Goal: Task Accomplishment & Management: Use online tool/utility

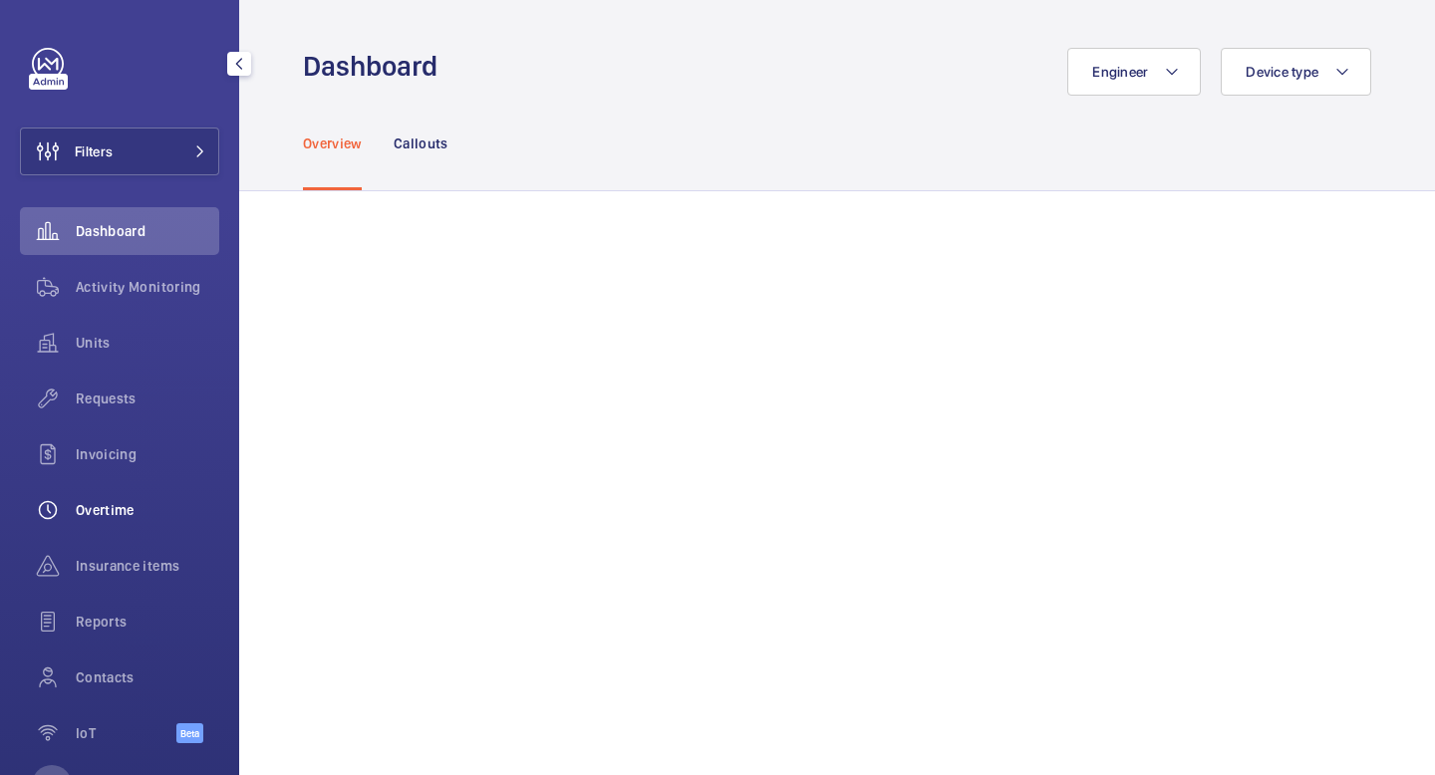
click at [131, 528] on div "Overtime" at bounding box center [119, 510] width 199 height 48
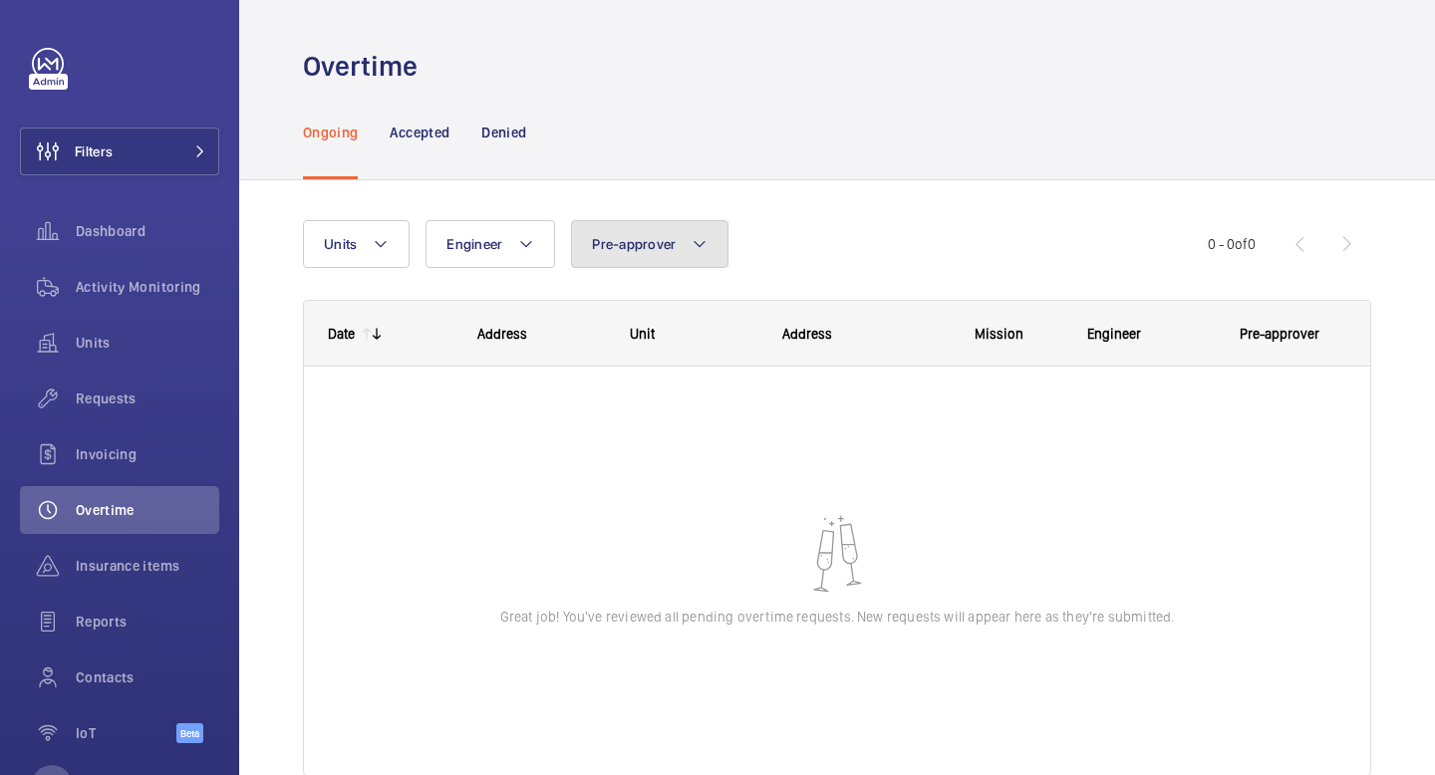
click at [700, 222] on button "Pre-approver" at bounding box center [649, 244] width 157 height 48
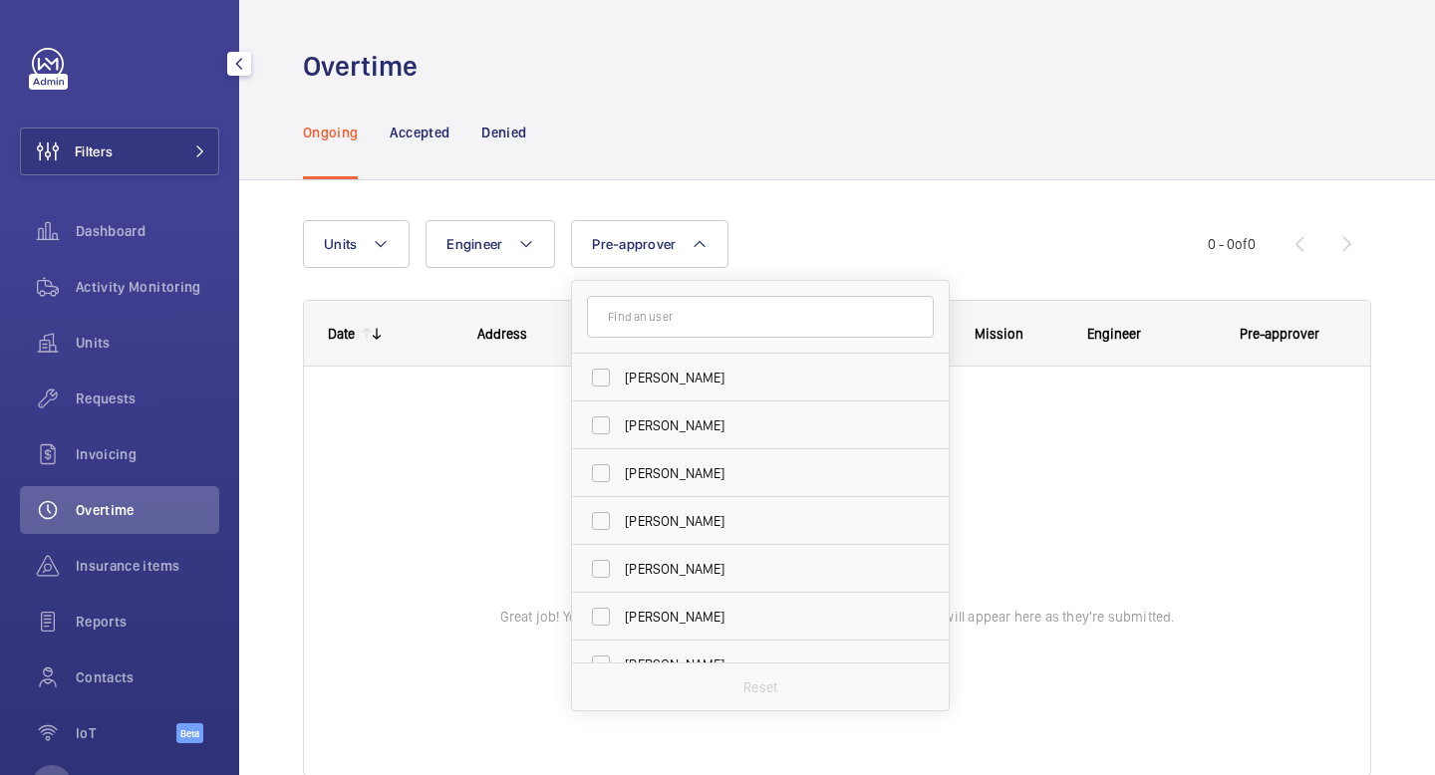
click at [149, 523] on div "Overtime" at bounding box center [119, 510] width 199 height 48
click at [493, 190] on div "Units Engineer Pre-approver [PERSON_NAME] [PERSON_NAME] [PERSON_NAME] [PERSON_N…" at bounding box center [837, 506] width 1068 height 636
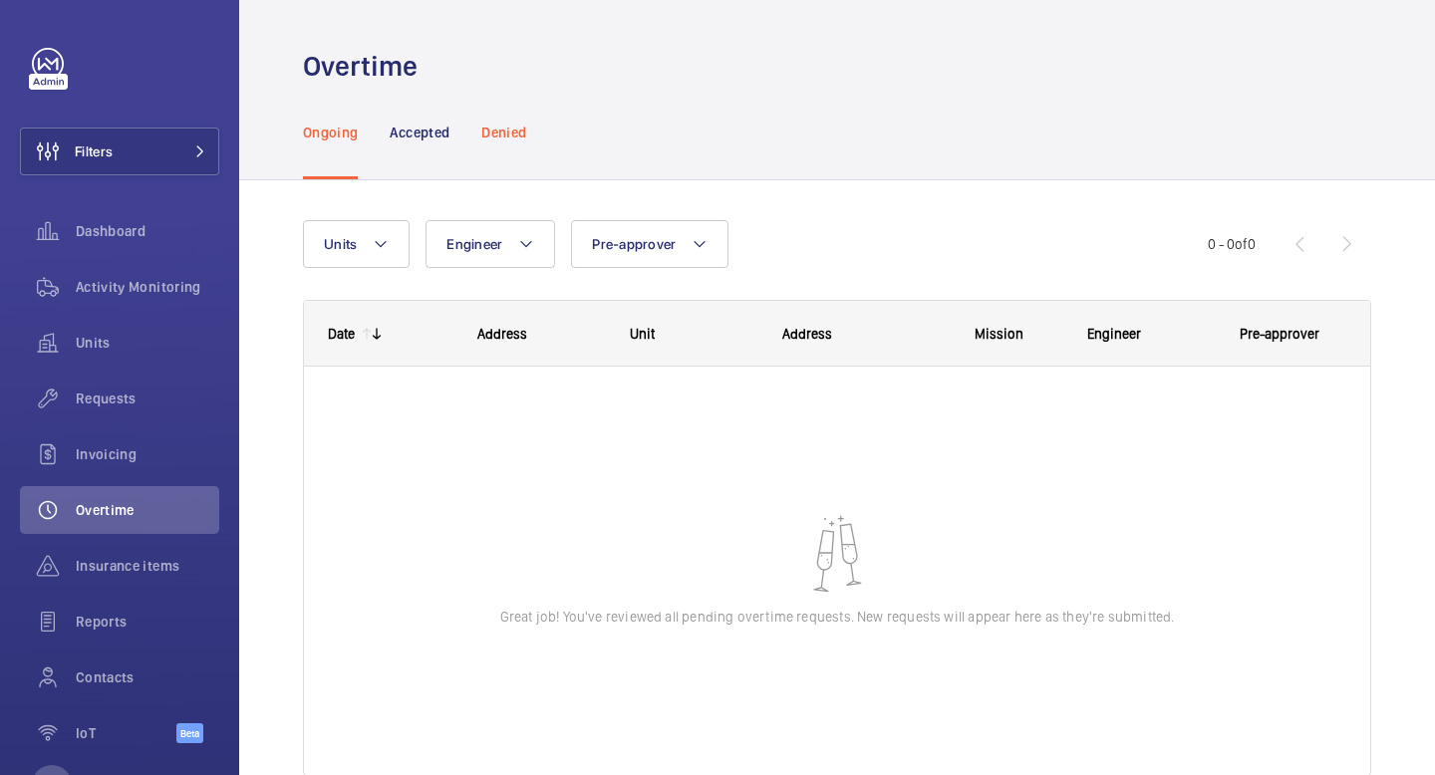
click at [490, 134] on p "Denied" at bounding box center [503, 133] width 45 height 20
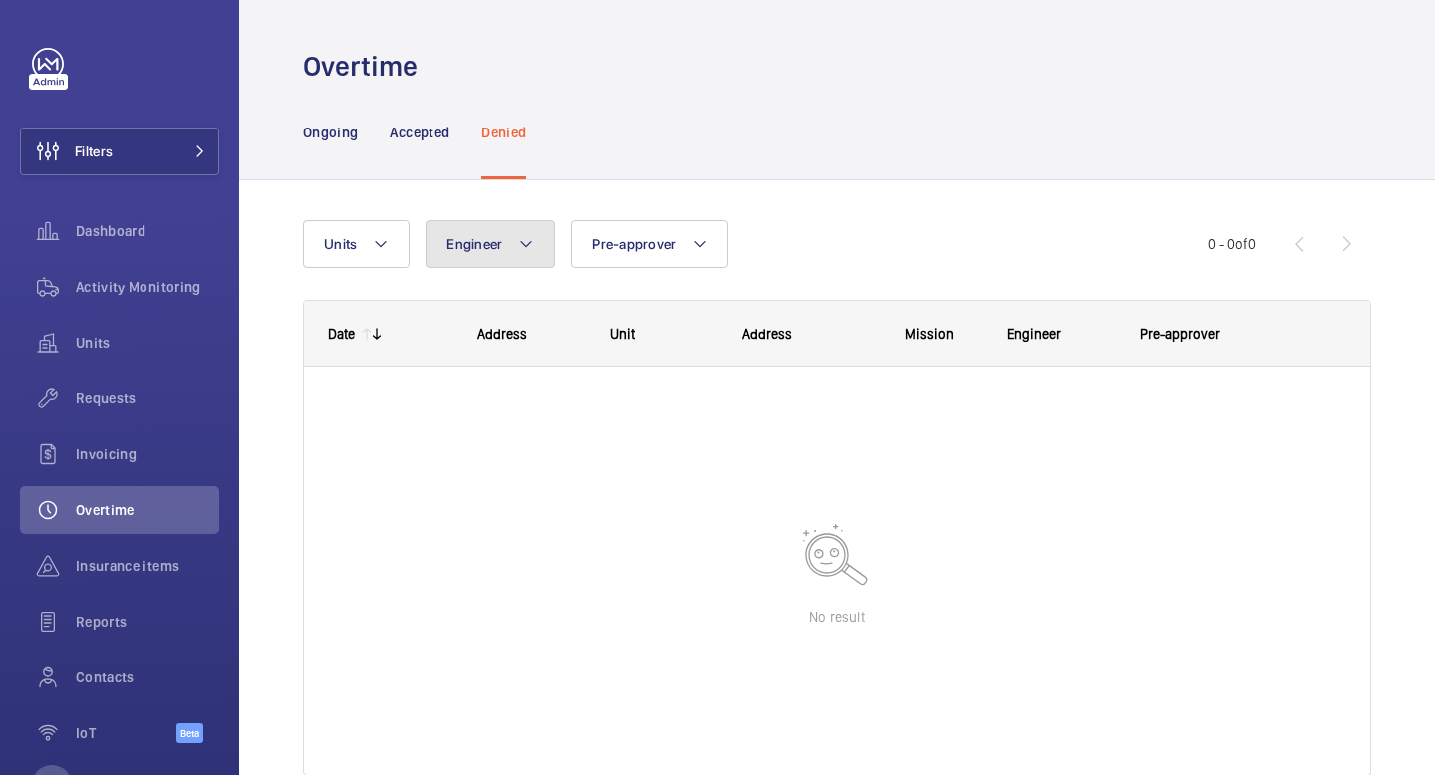
click at [498, 229] on button "Engineer" at bounding box center [490, 244] width 130 height 48
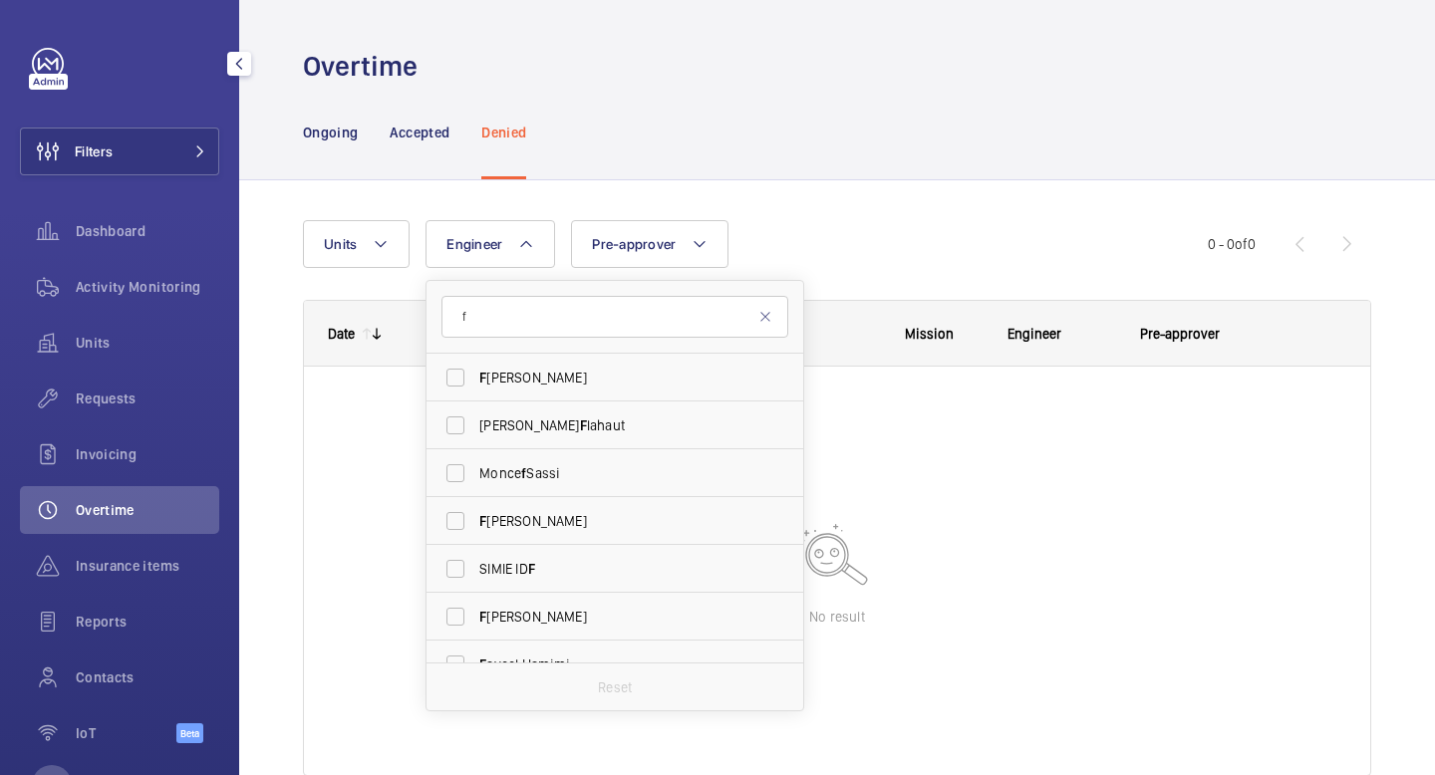
scroll to position [78, 0]
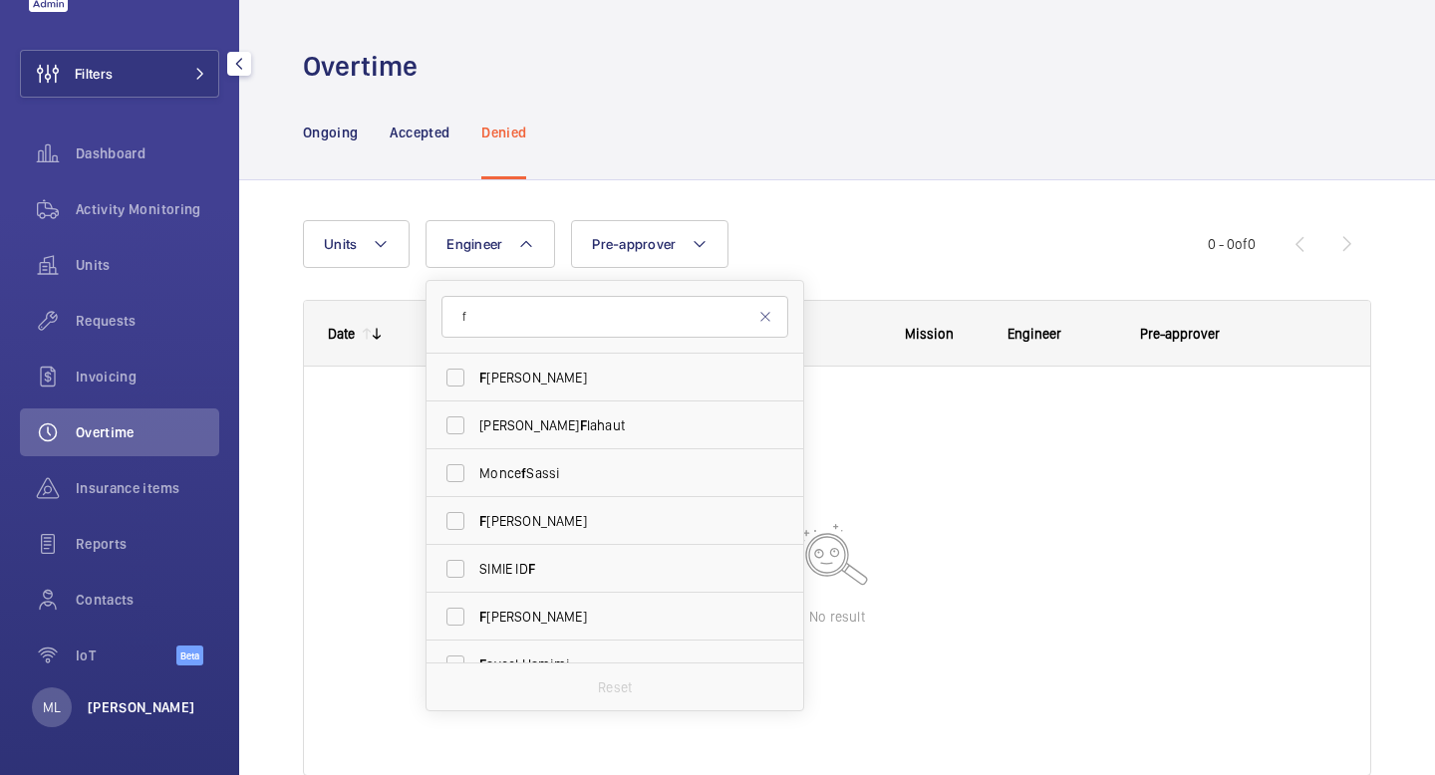
type input "f"
click at [116, 701] on p "[PERSON_NAME]" at bounding box center [142, 707] width 108 height 20
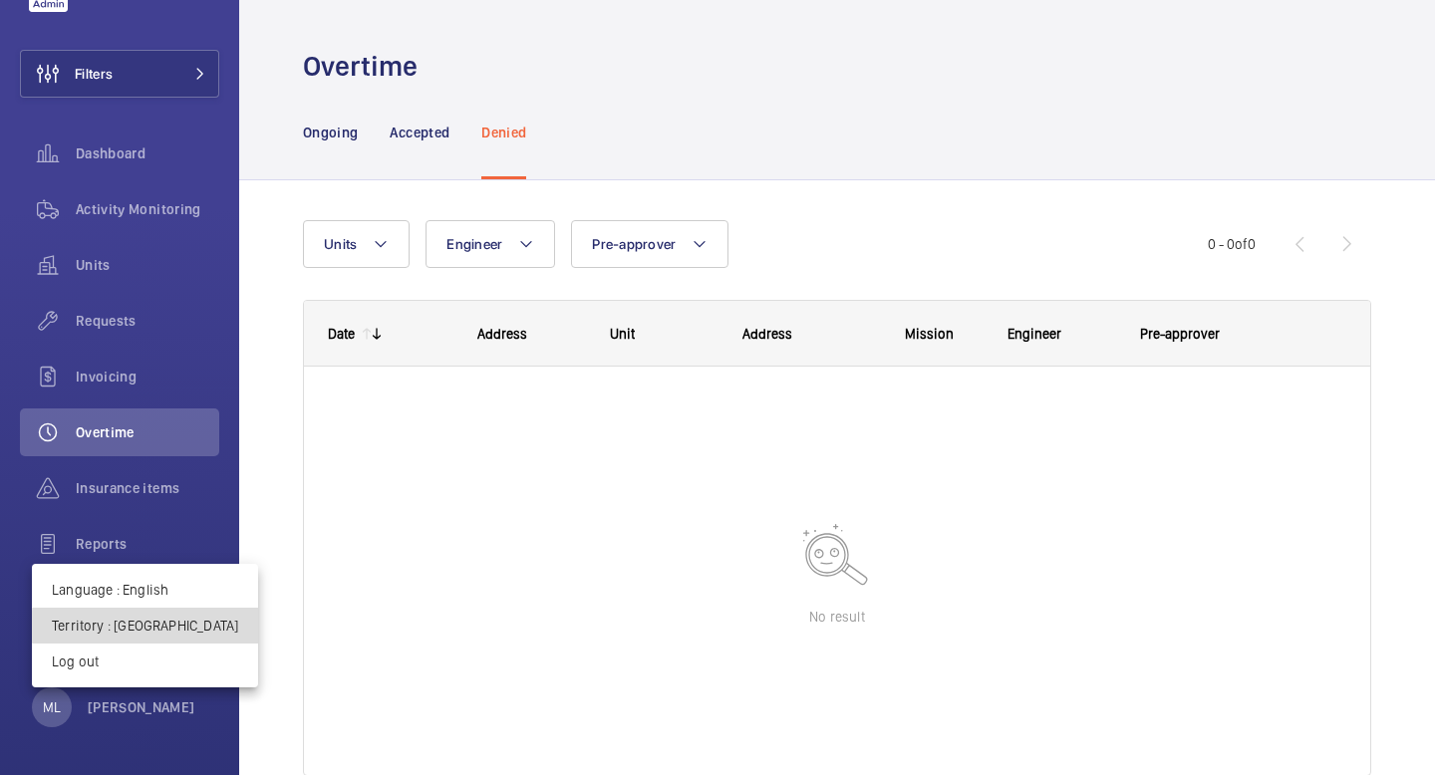
click at [162, 627] on p "Territory : [GEOGRAPHIC_DATA]" at bounding box center [145, 626] width 186 height 20
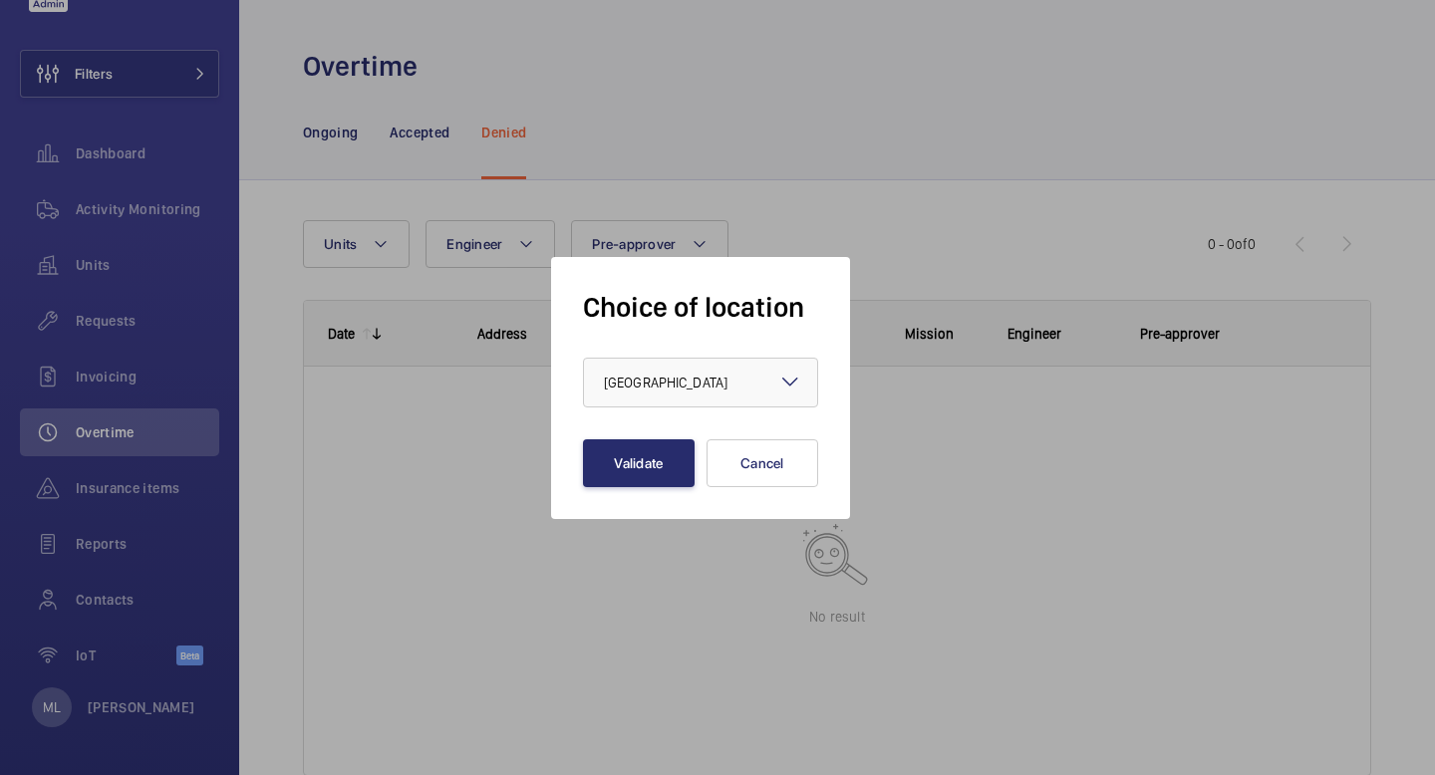
click at [681, 409] on form "Choice of location × [GEOGRAPHIC_DATA] × Validate Cancel" at bounding box center [700, 388] width 235 height 198
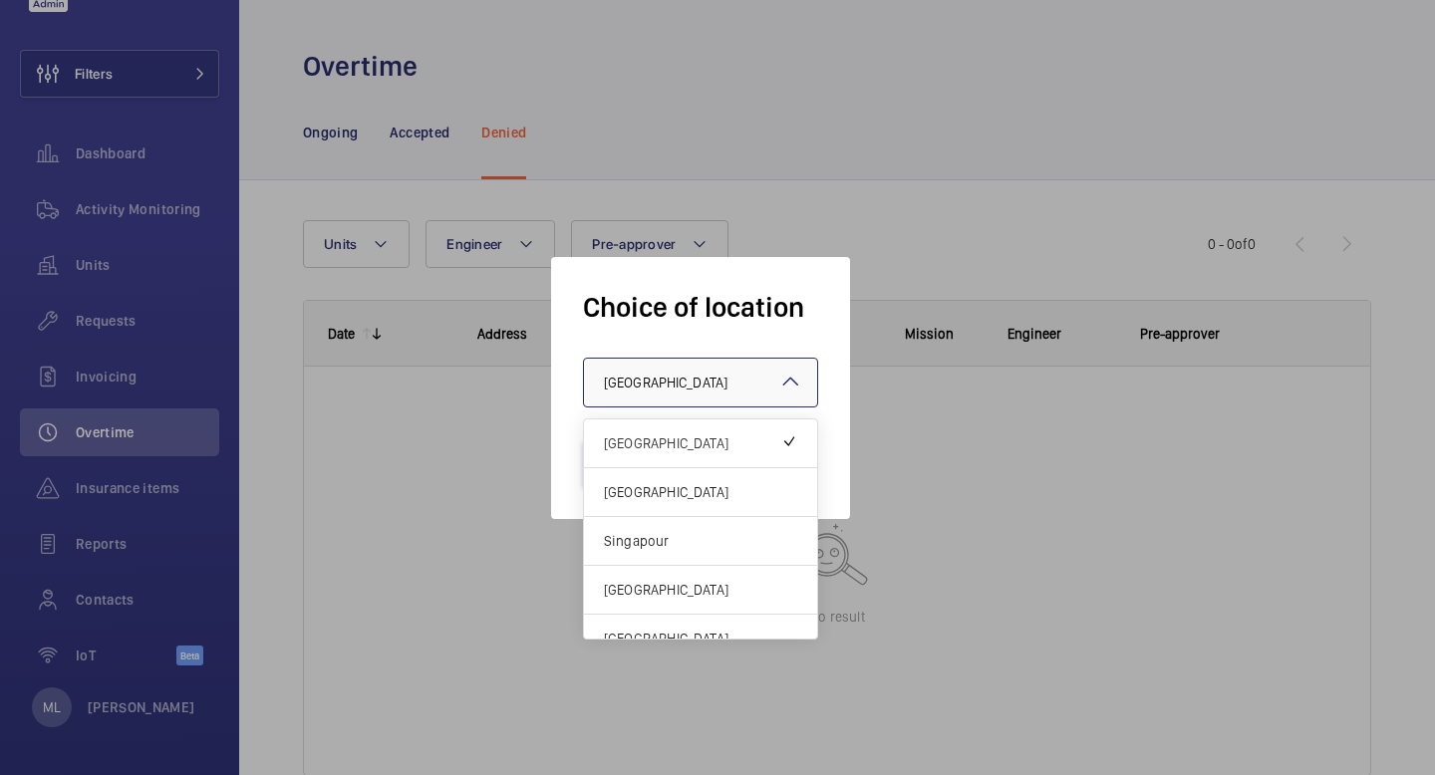
click at [687, 391] on div "× [GEOGRAPHIC_DATA]" at bounding box center [690, 383] width 173 height 20
click at [674, 484] on span "[GEOGRAPHIC_DATA]" at bounding box center [700, 492] width 193 height 20
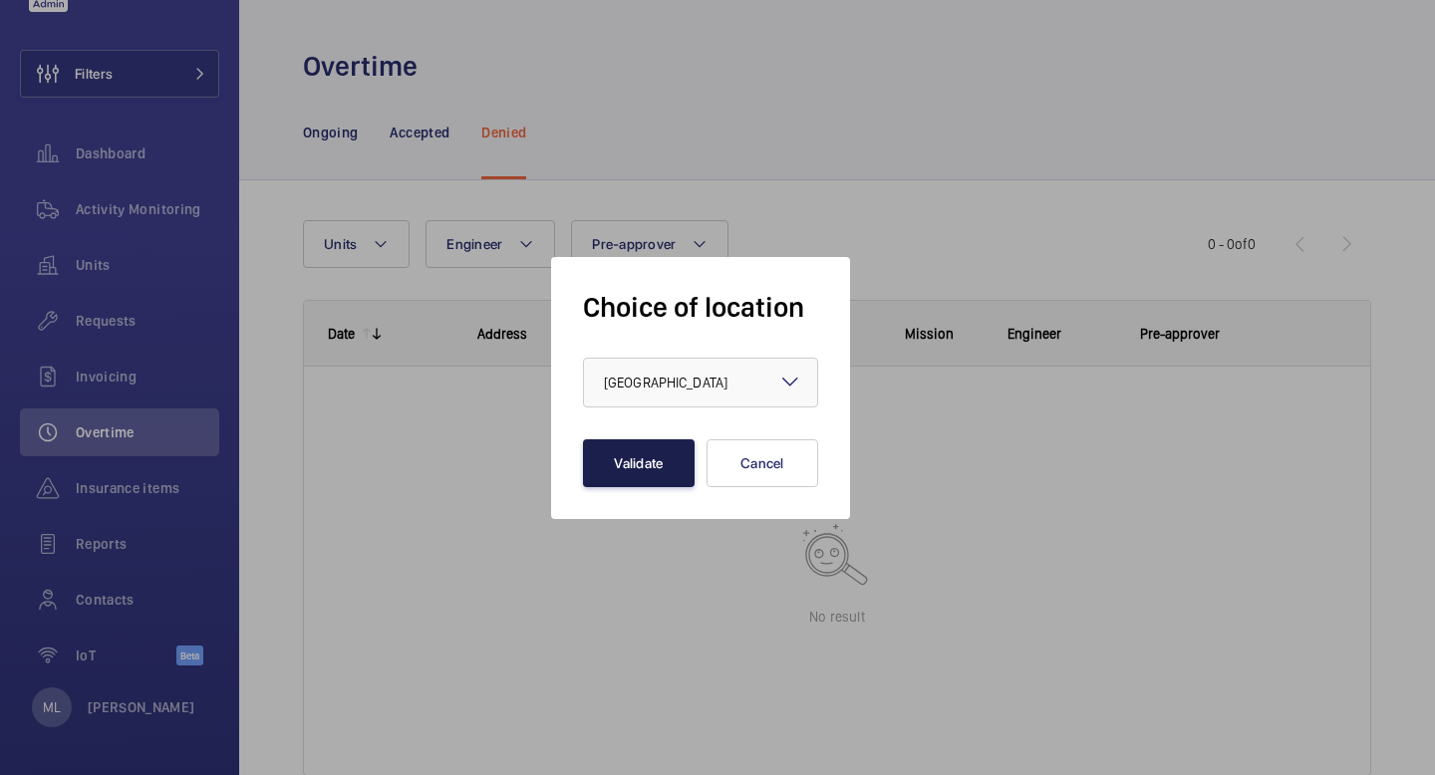
click at [646, 475] on button "Validate" at bounding box center [639, 463] width 112 height 48
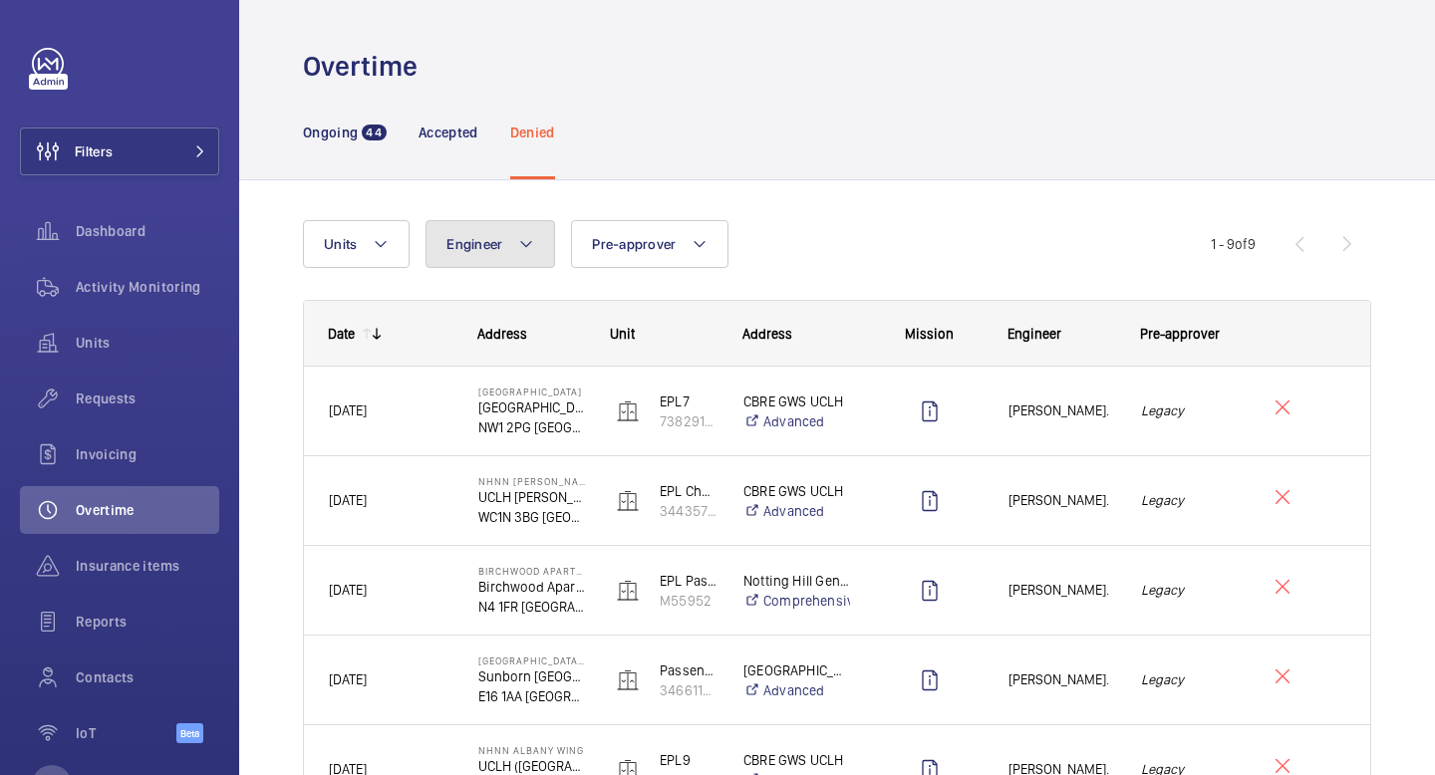
click at [511, 237] on button "Engineer" at bounding box center [490, 244] width 130 height 48
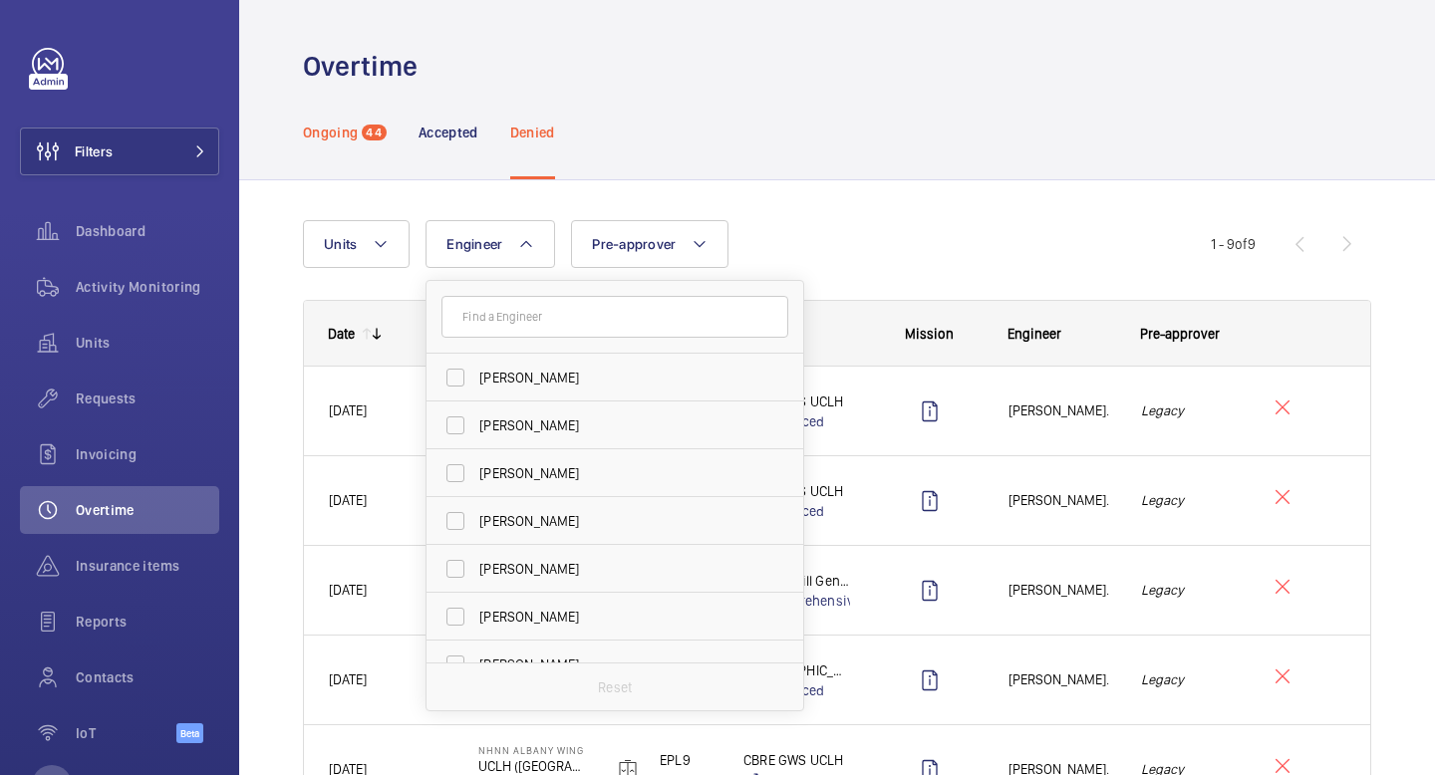
click at [355, 129] on p "Ongoing" at bounding box center [330, 133] width 55 height 20
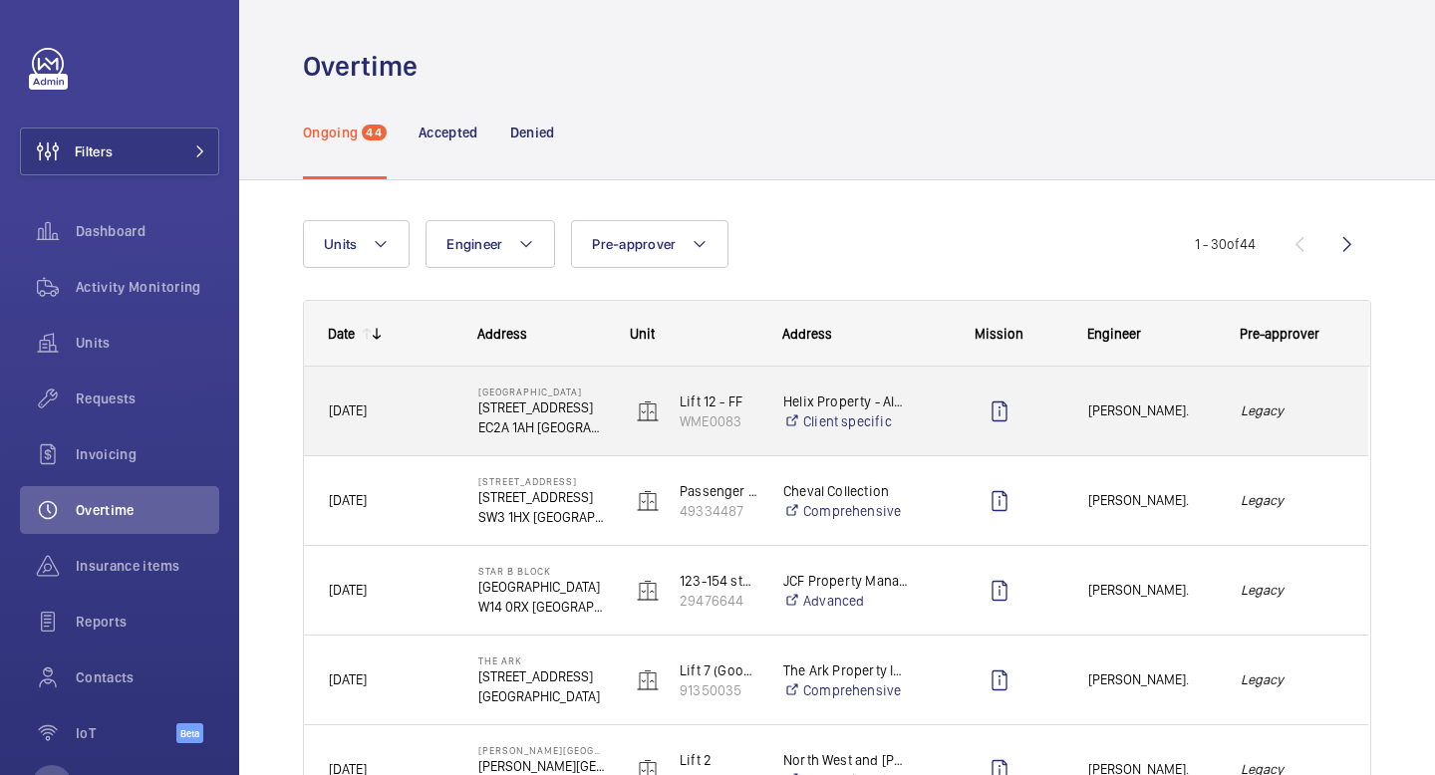
click at [1291, 420] on em "Legacy" at bounding box center [1292, 411] width 103 height 23
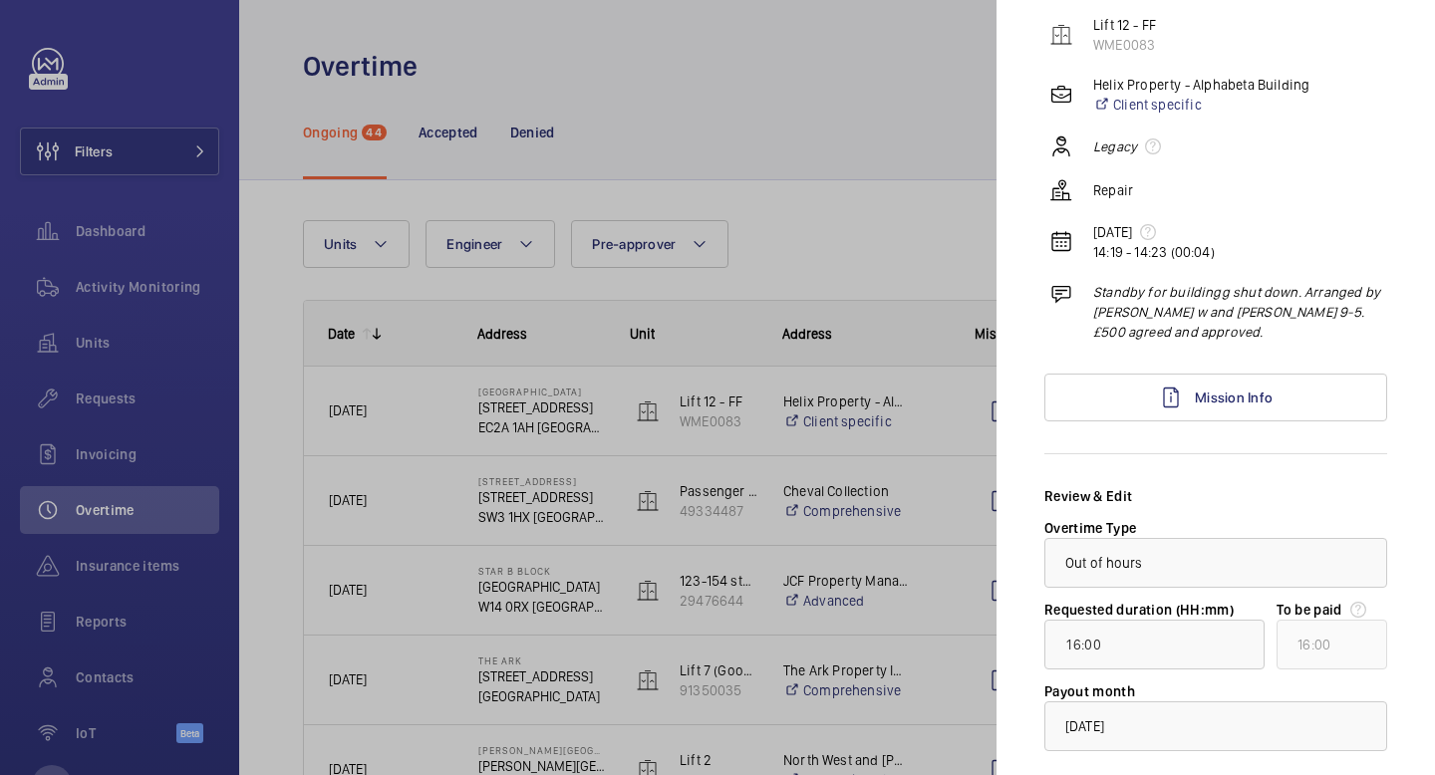
scroll to position [285, 0]
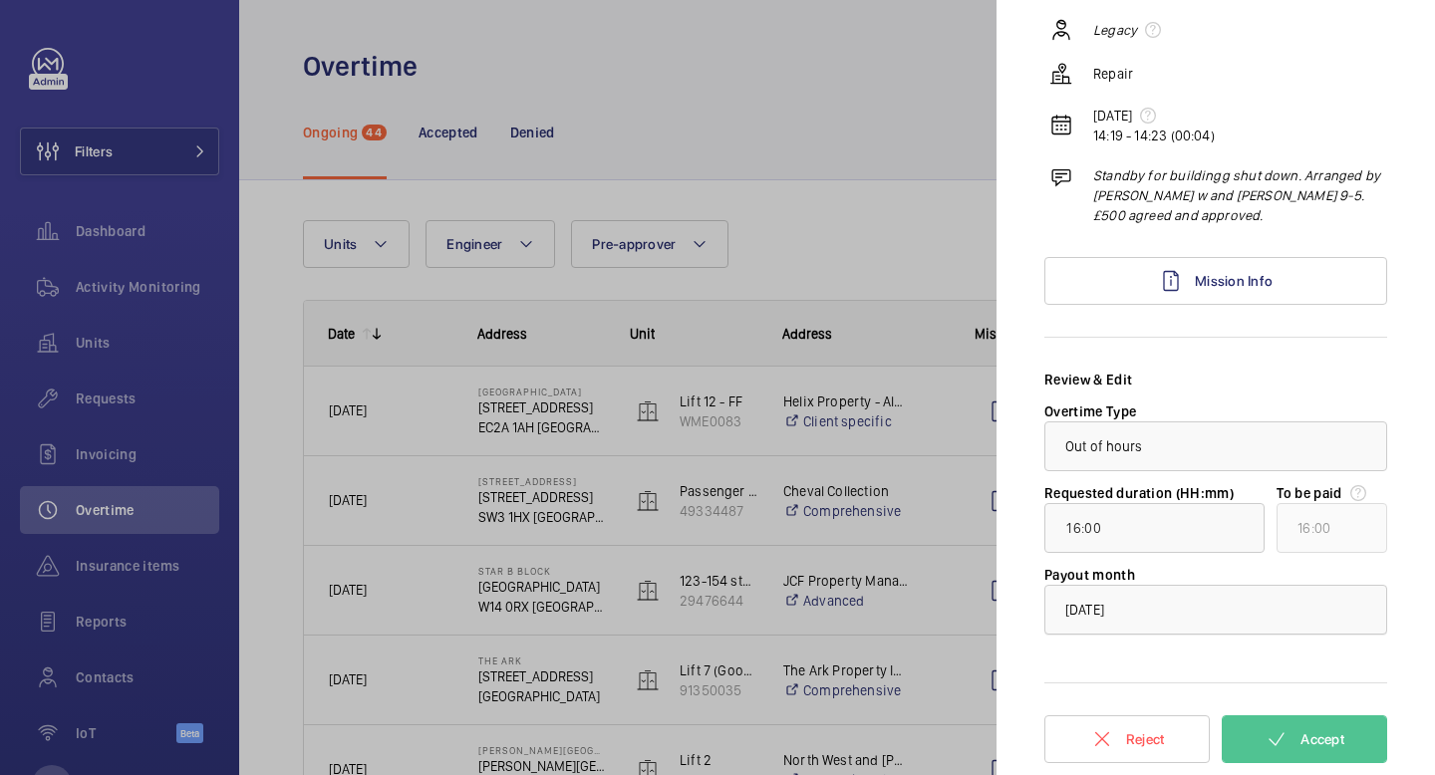
click at [1240, 607] on div at bounding box center [1215, 610] width 341 height 48
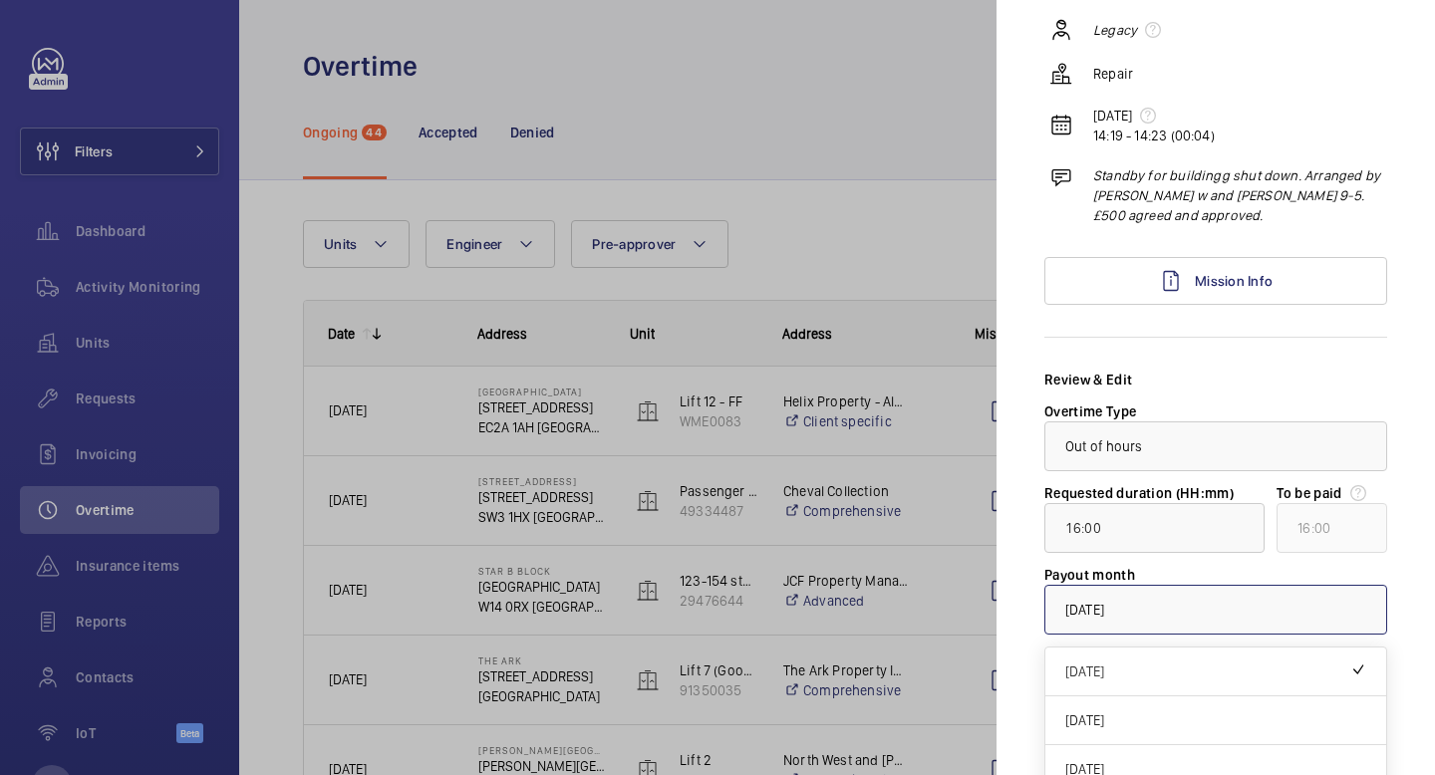
click at [929, 181] on div at bounding box center [717, 387] width 1435 height 775
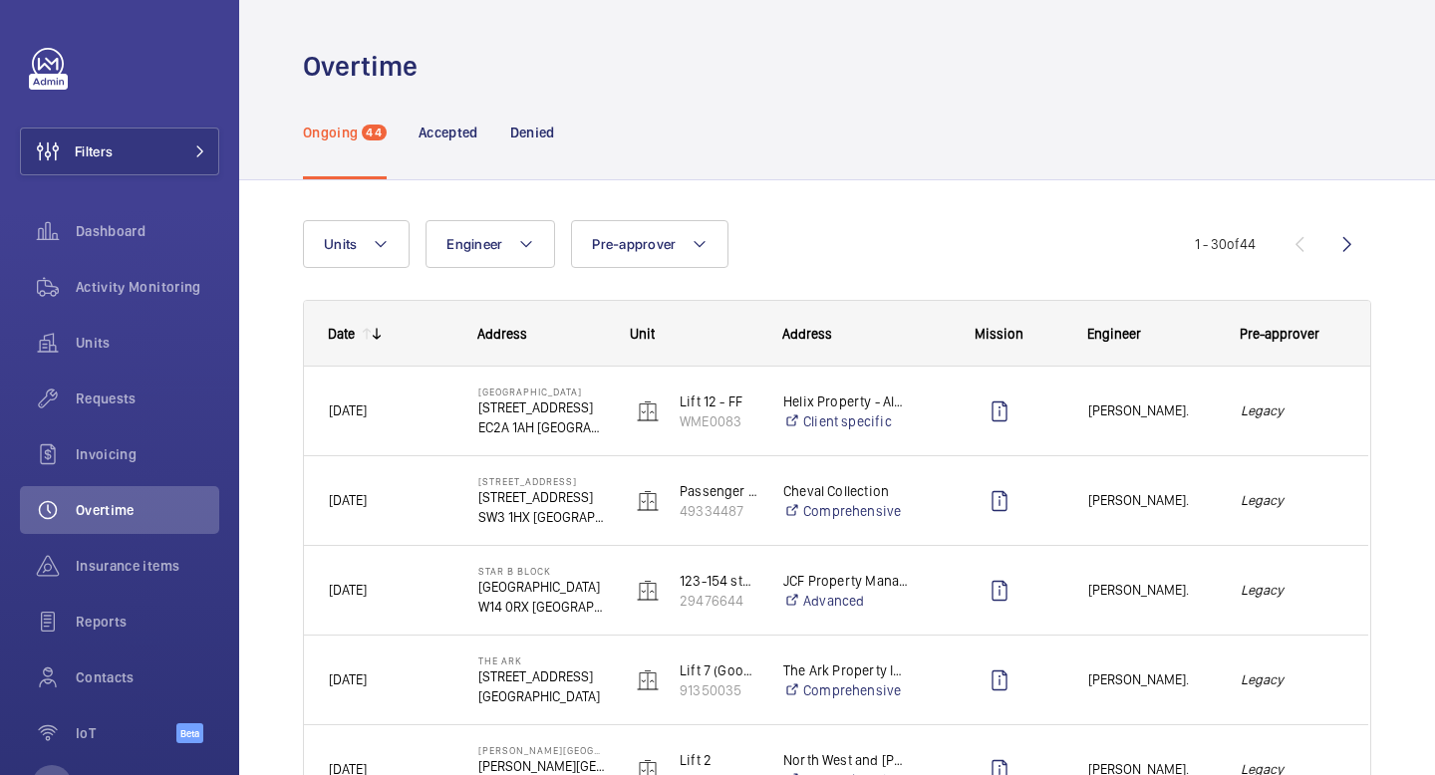
scroll to position [0, 0]
click at [468, 131] on p "Accepted" at bounding box center [448, 133] width 60 height 20
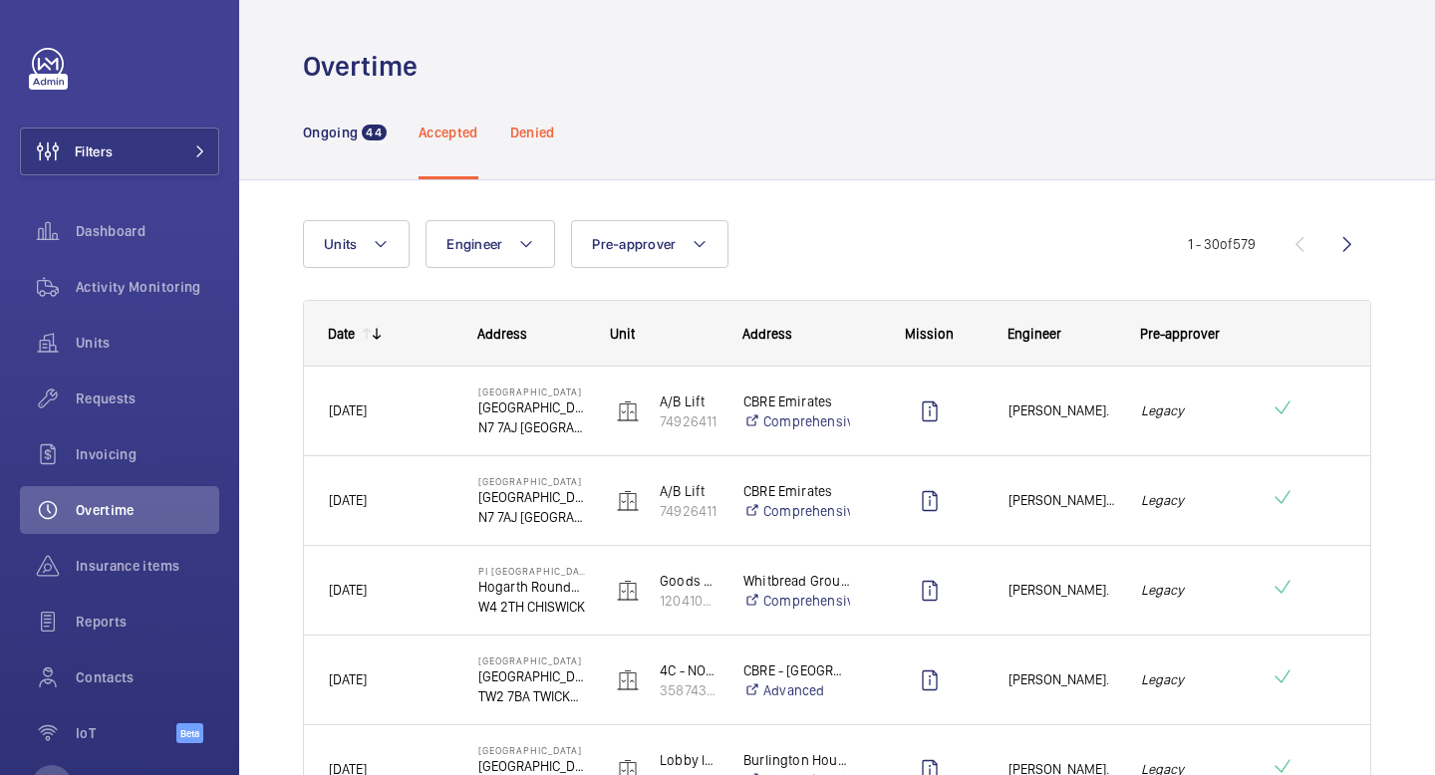
click at [543, 132] on p "Denied" at bounding box center [532, 133] width 45 height 20
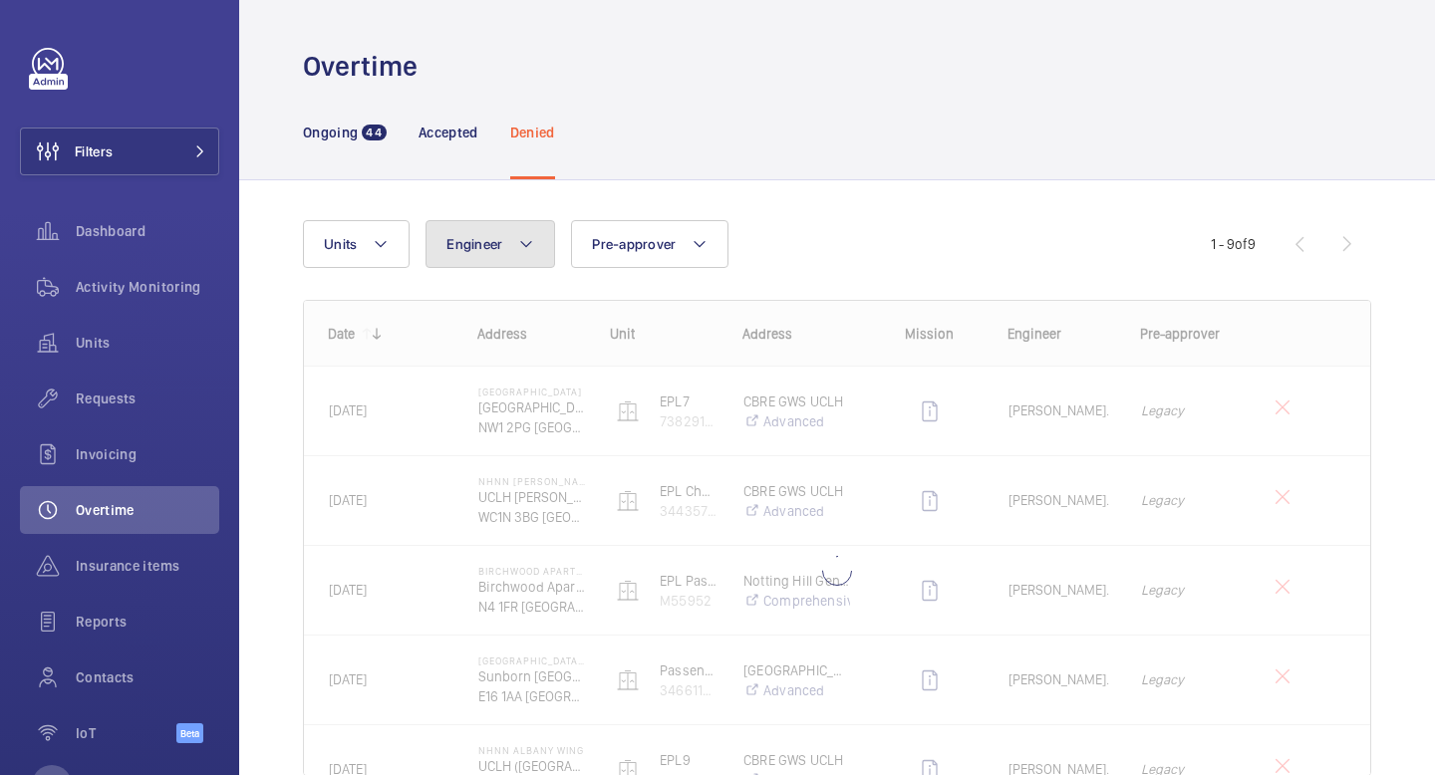
click at [514, 250] on button "Engineer" at bounding box center [490, 244] width 130 height 48
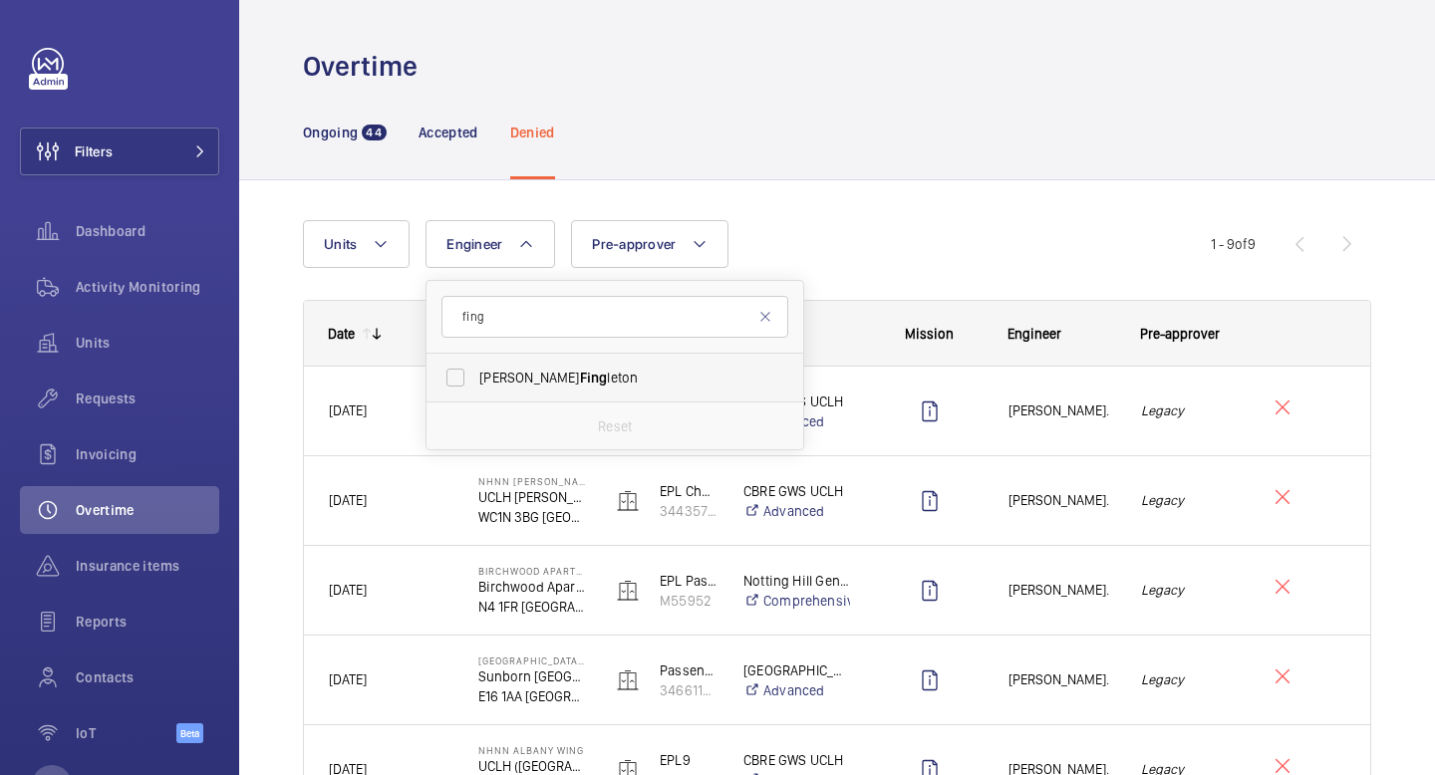
type input "fing"
click at [540, 362] on label "Daniel Fing leton" at bounding box center [599, 378] width 347 height 48
click at [475, 362] on input "Daniel Fing leton" at bounding box center [455, 378] width 40 height 40
checkbox input "true"
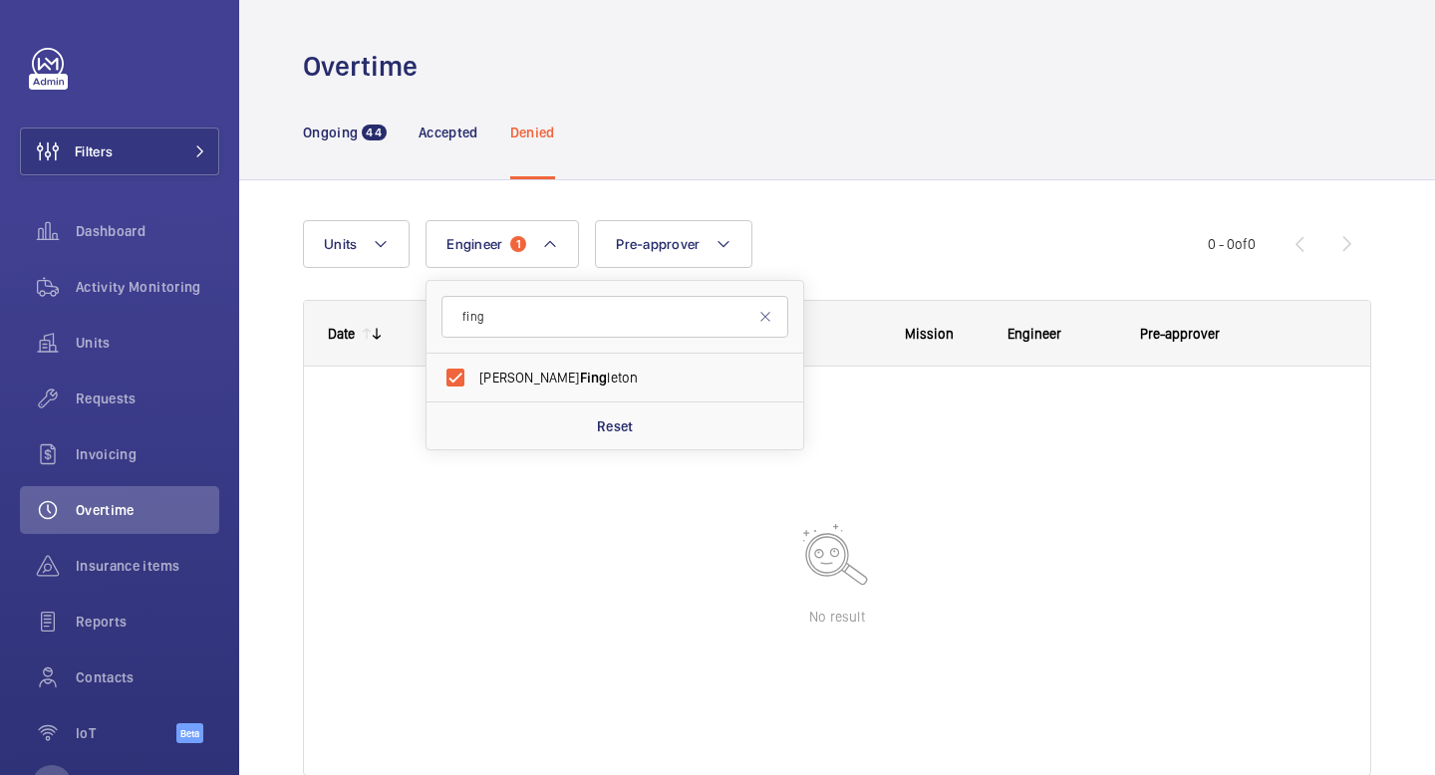
click at [823, 233] on div "Units Engineer 1 fing Daniel Fing leton Reset Pre-approver More filters Reset a…" at bounding box center [755, 244] width 905 height 48
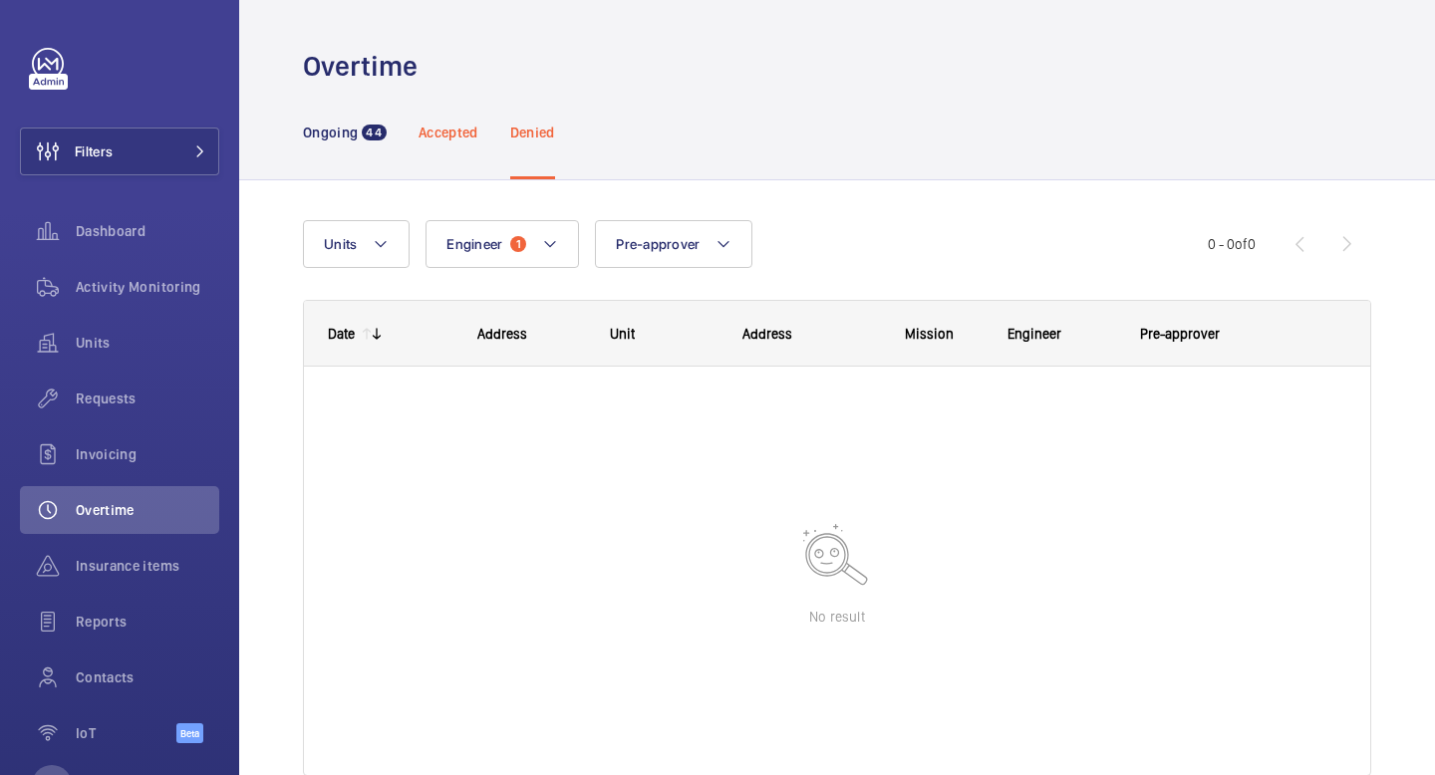
click at [447, 130] on p "Accepted" at bounding box center [448, 133] width 60 height 20
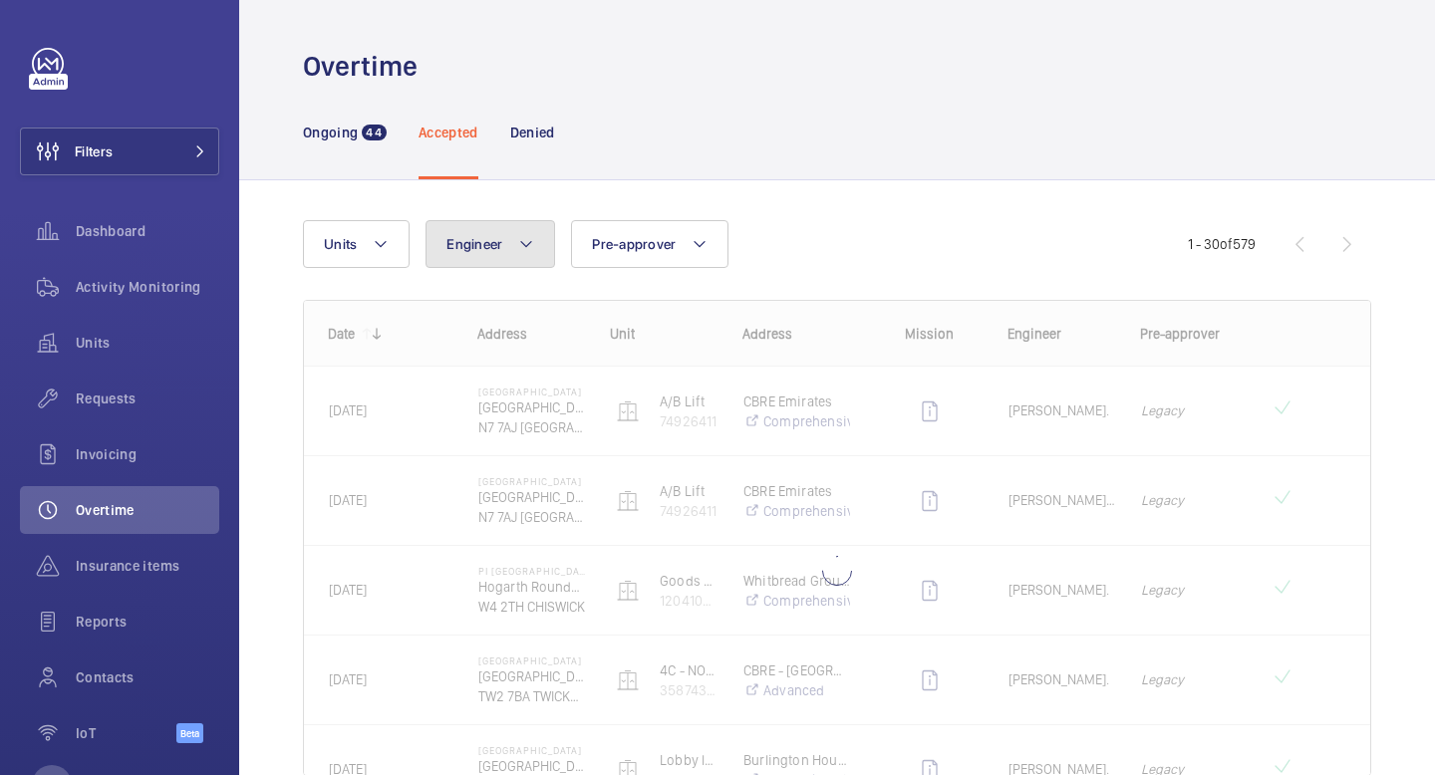
click at [520, 245] on mat-icon at bounding box center [526, 244] width 16 height 24
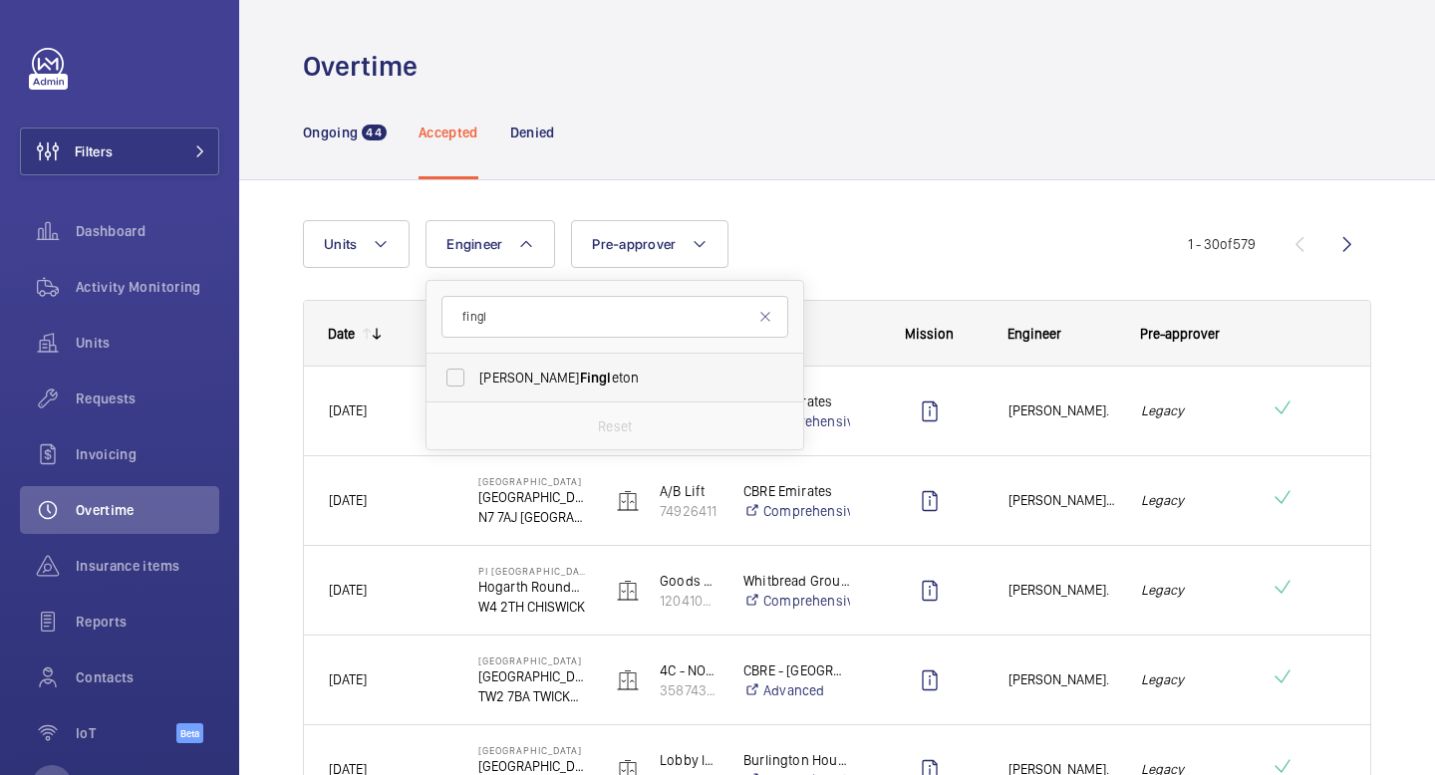
type input "fingl"
click at [549, 361] on label "Daniel Fingl eton" at bounding box center [599, 378] width 347 height 48
click at [475, 361] on input "Daniel Fingl eton" at bounding box center [455, 378] width 40 height 40
checkbox input "true"
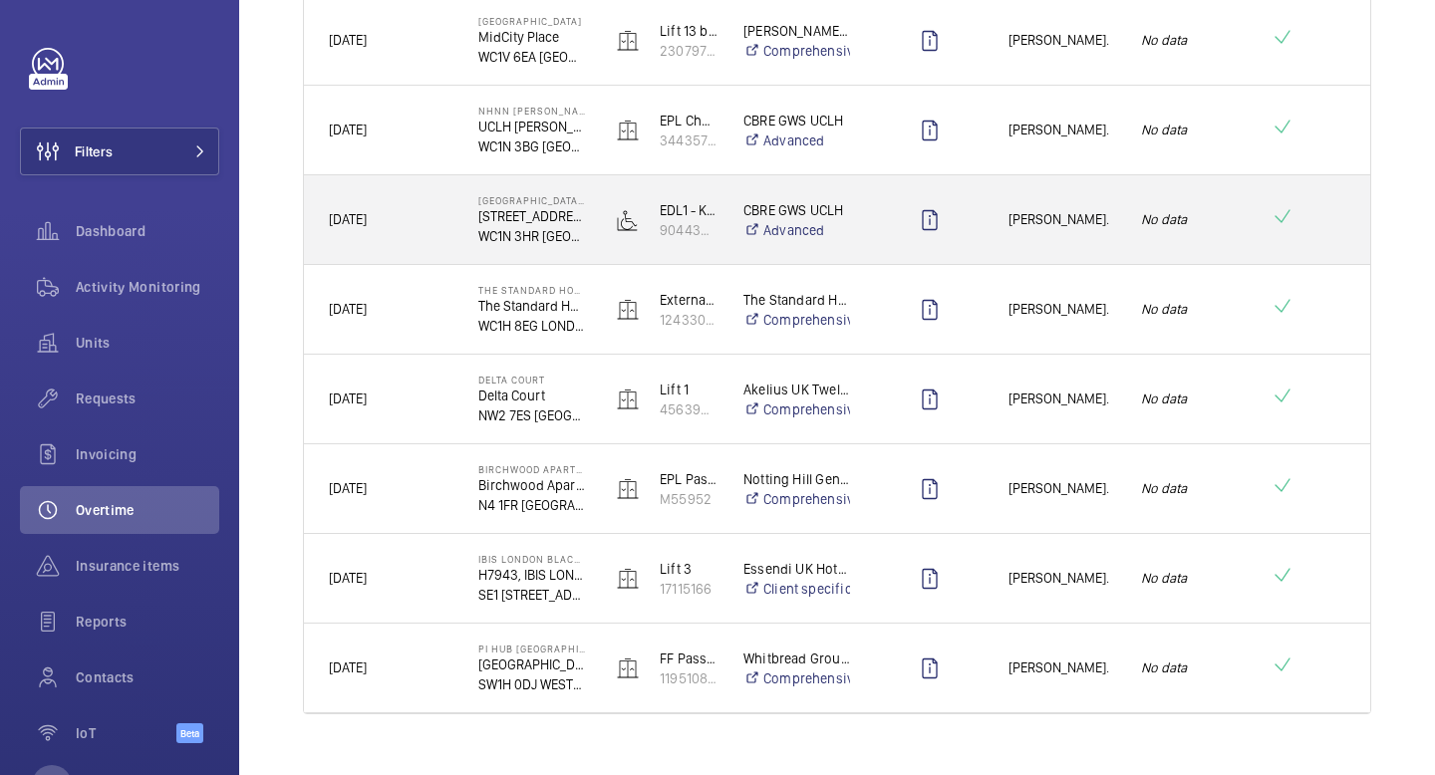
scroll to position [2109, 0]
